Goal: Obtain resource: Download file/media

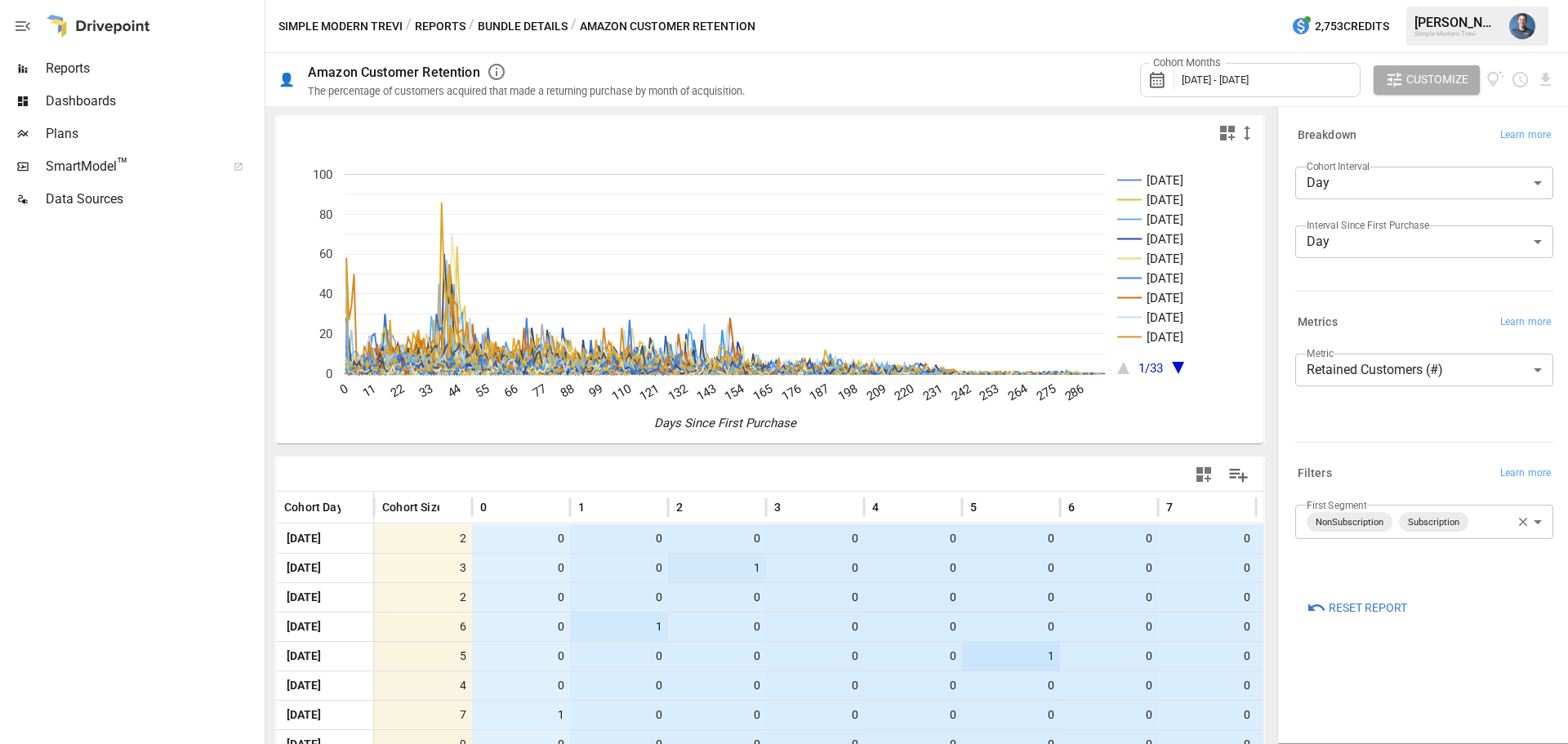
click at [1394, 0] on body "Reports Dashboards Plans SmartModel ™ Data Sources Simple Modern Trevi / Report…" at bounding box center [784, 0] width 1568 height 0
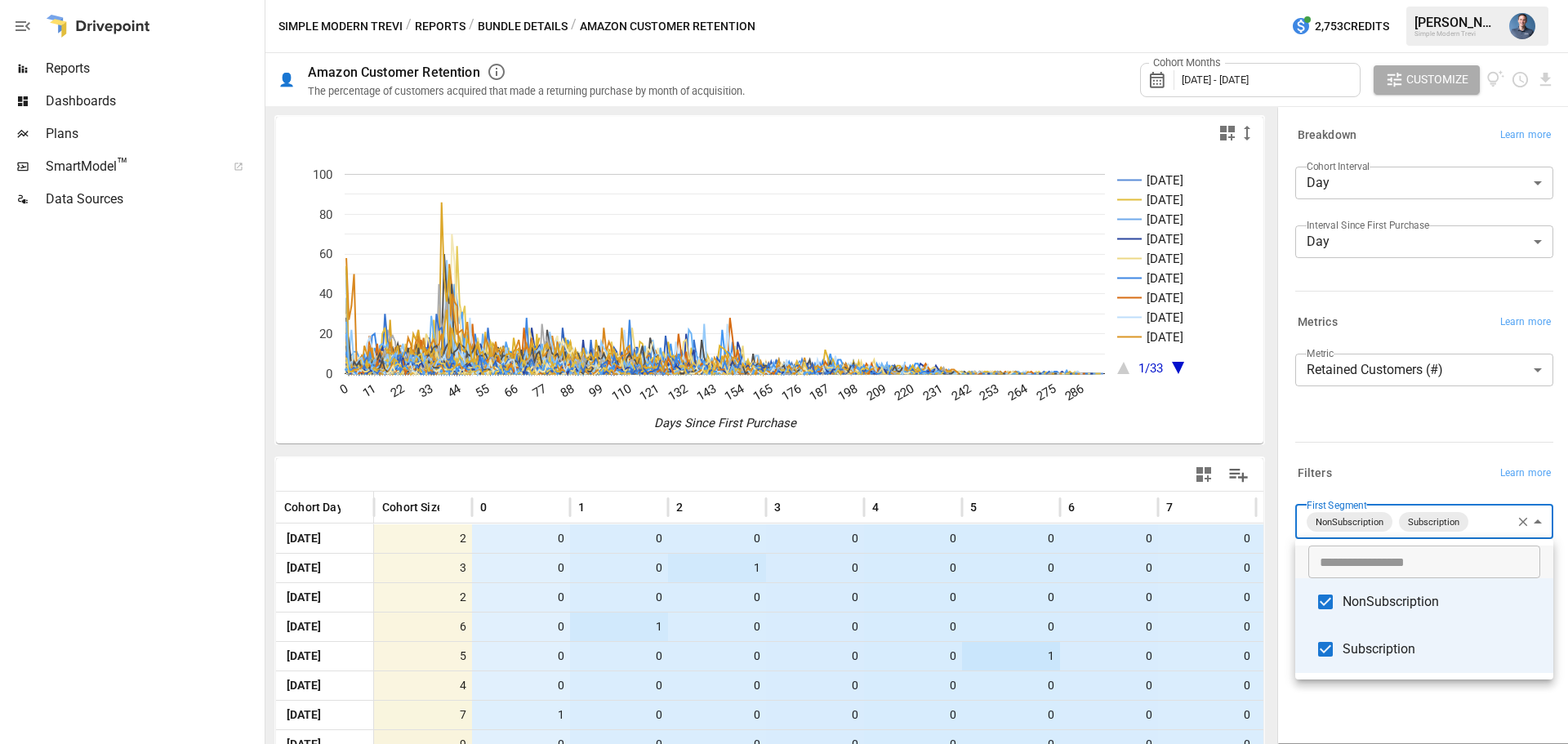
click at [1348, 648] on span "Subscription" at bounding box center [1441, 649] width 198 height 20
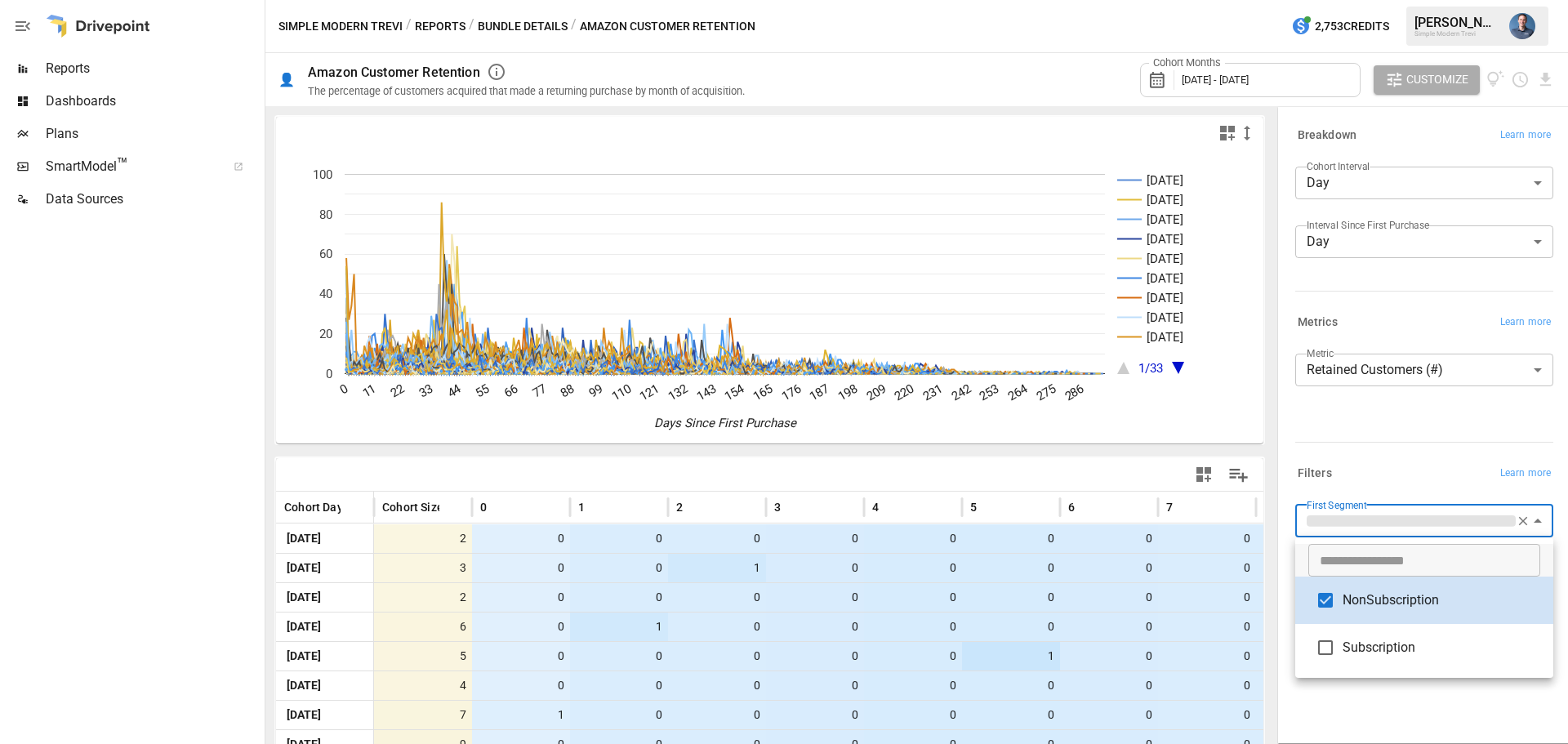
click at [1399, 693] on div at bounding box center [784, 372] width 1568 height 744
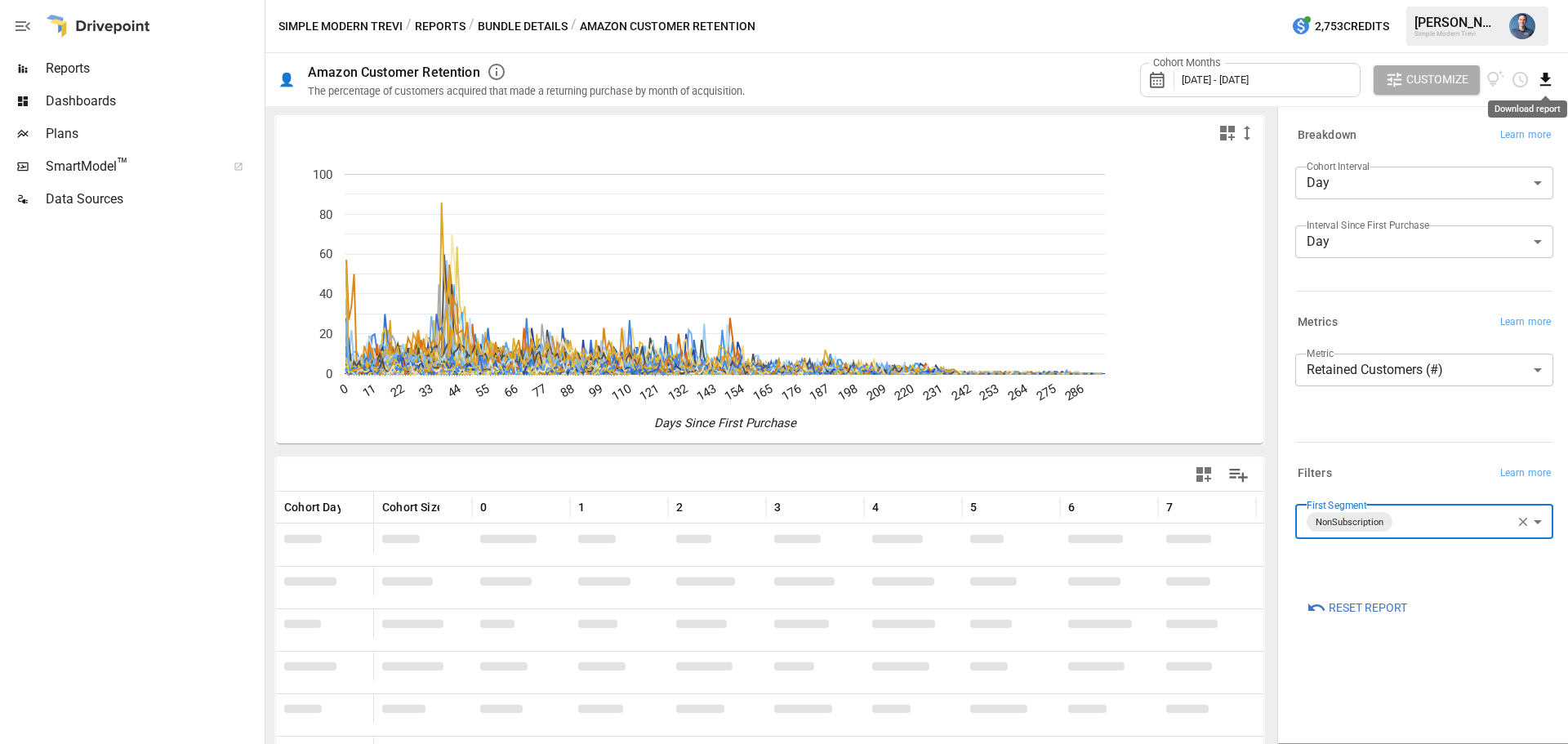
click at [1545, 84] on icon "Download report" at bounding box center [1546, 80] width 19 height 19
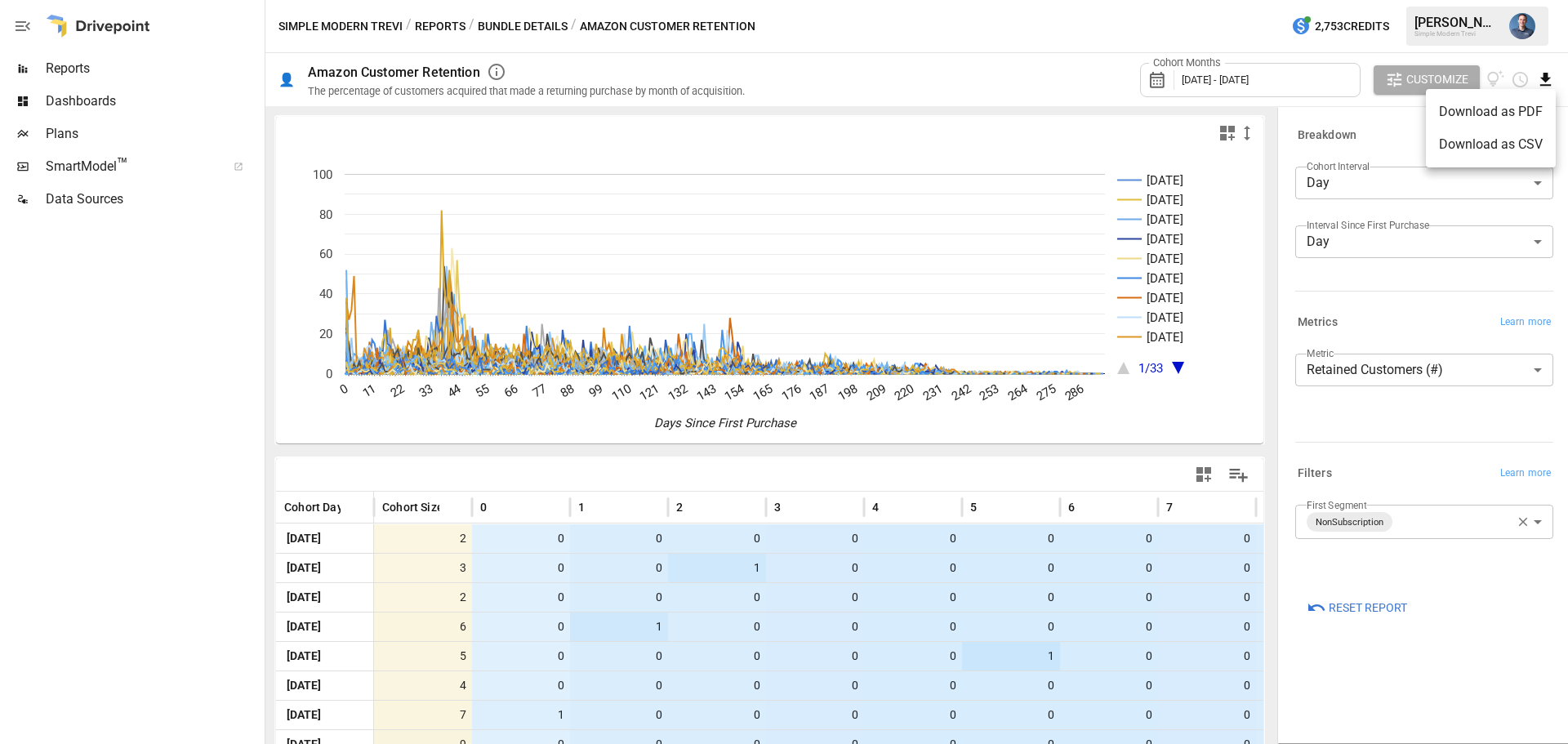
click at [1489, 140] on li "Download as CSV" at bounding box center [1491, 144] width 130 height 33
click at [1419, 0] on body "Reports Dashboards Plans SmartModel ™ Data Sources Simple Modern Trevi / Report…" at bounding box center [784, 0] width 1568 height 0
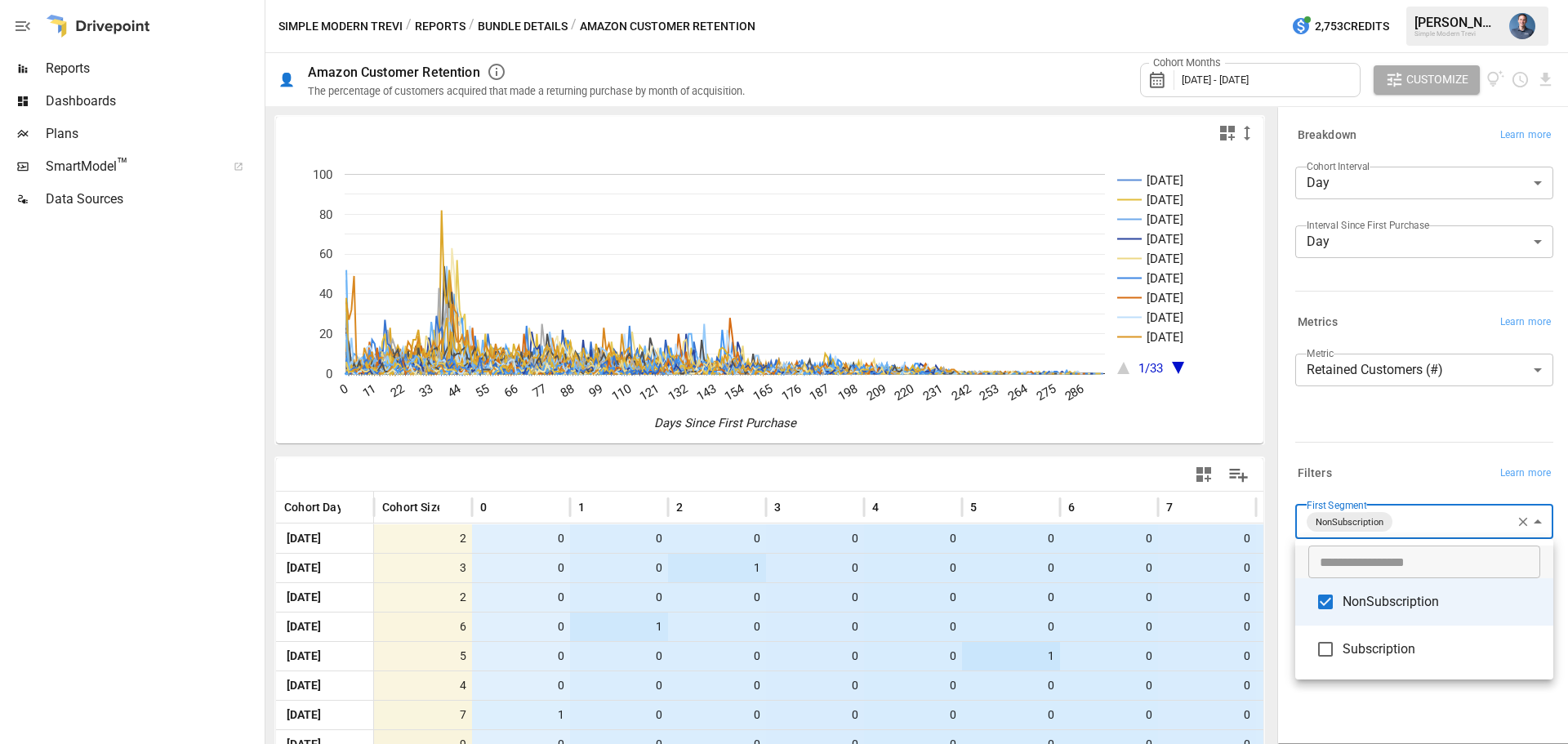
click at [1404, 610] on span "NonSubscription" at bounding box center [1441, 602] width 198 height 20
click at [1394, 647] on span "Subscription" at bounding box center [1441, 649] width 198 height 20
type input "**********"
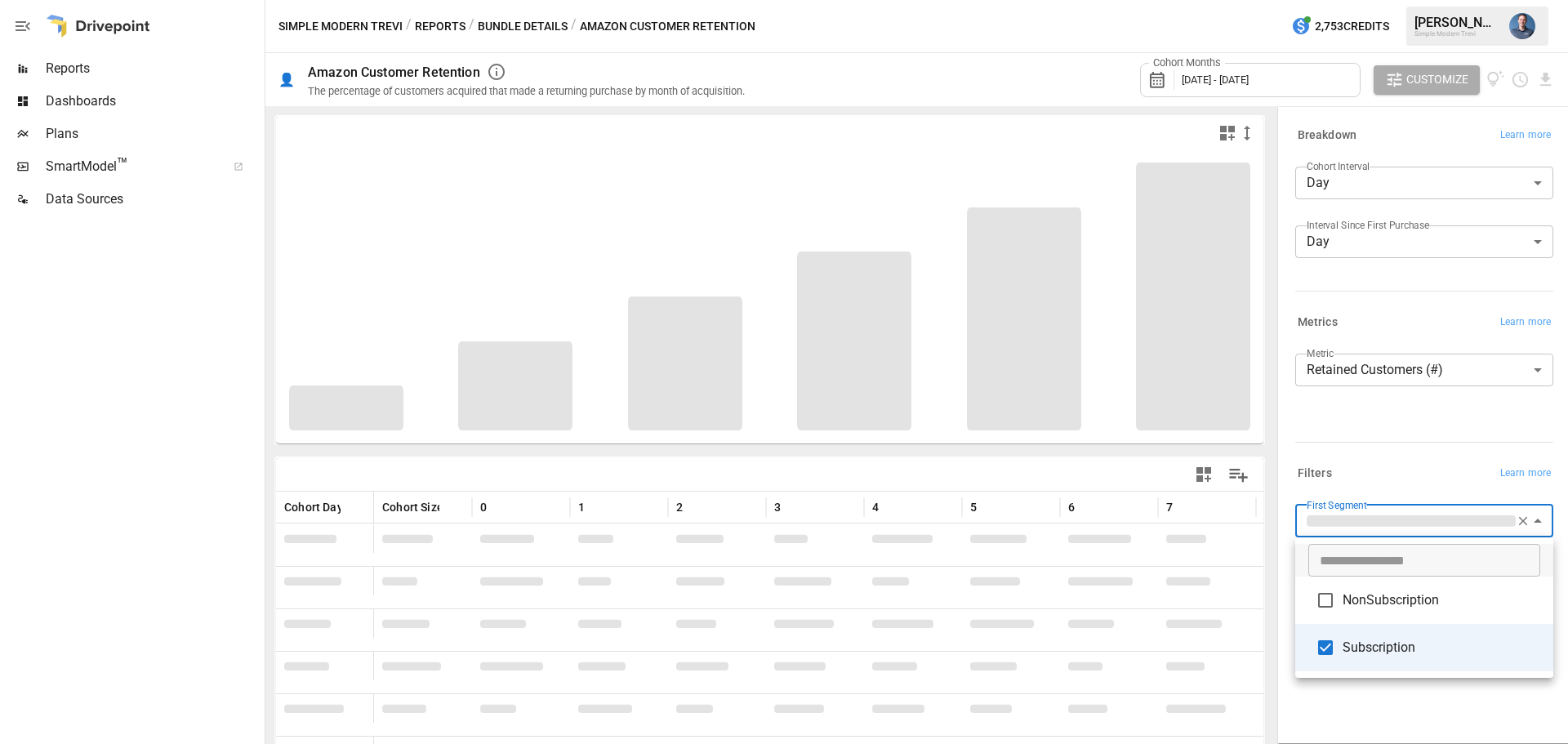
click at [1363, 429] on div at bounding box center [784, 372] width 1568 height 744
click at [1546, 83] on div at bounding box center [784, 372] width 1568 height 744
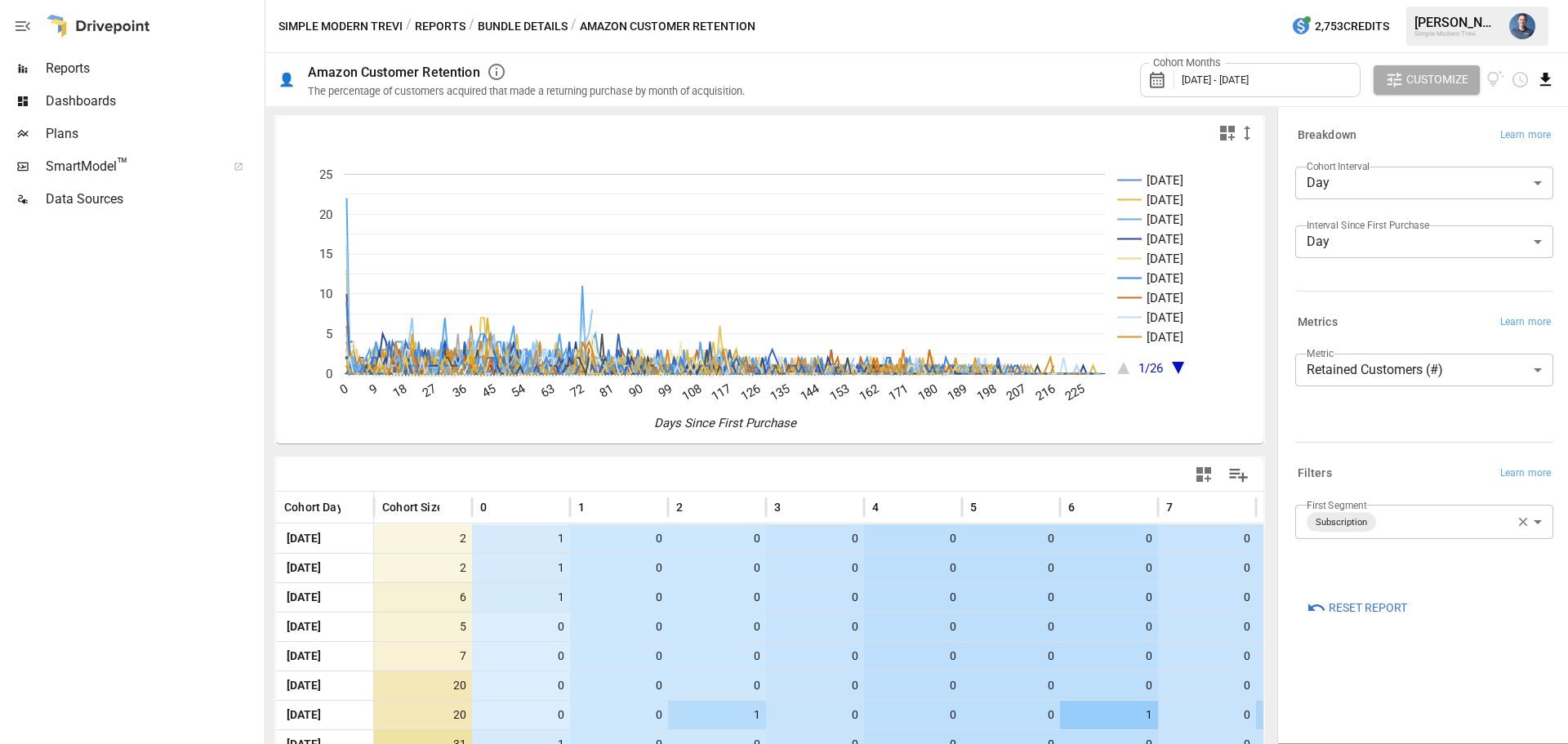
click at [1550, 82] on icon "Download report" at bounding box center [1546, 80] width 19 height 19
click at [1504, 148] on li "Download as CSV" at bounding box center [1491, 144] width 130 height 33
